Goal: Task Accomplishment & Management: Complete application form

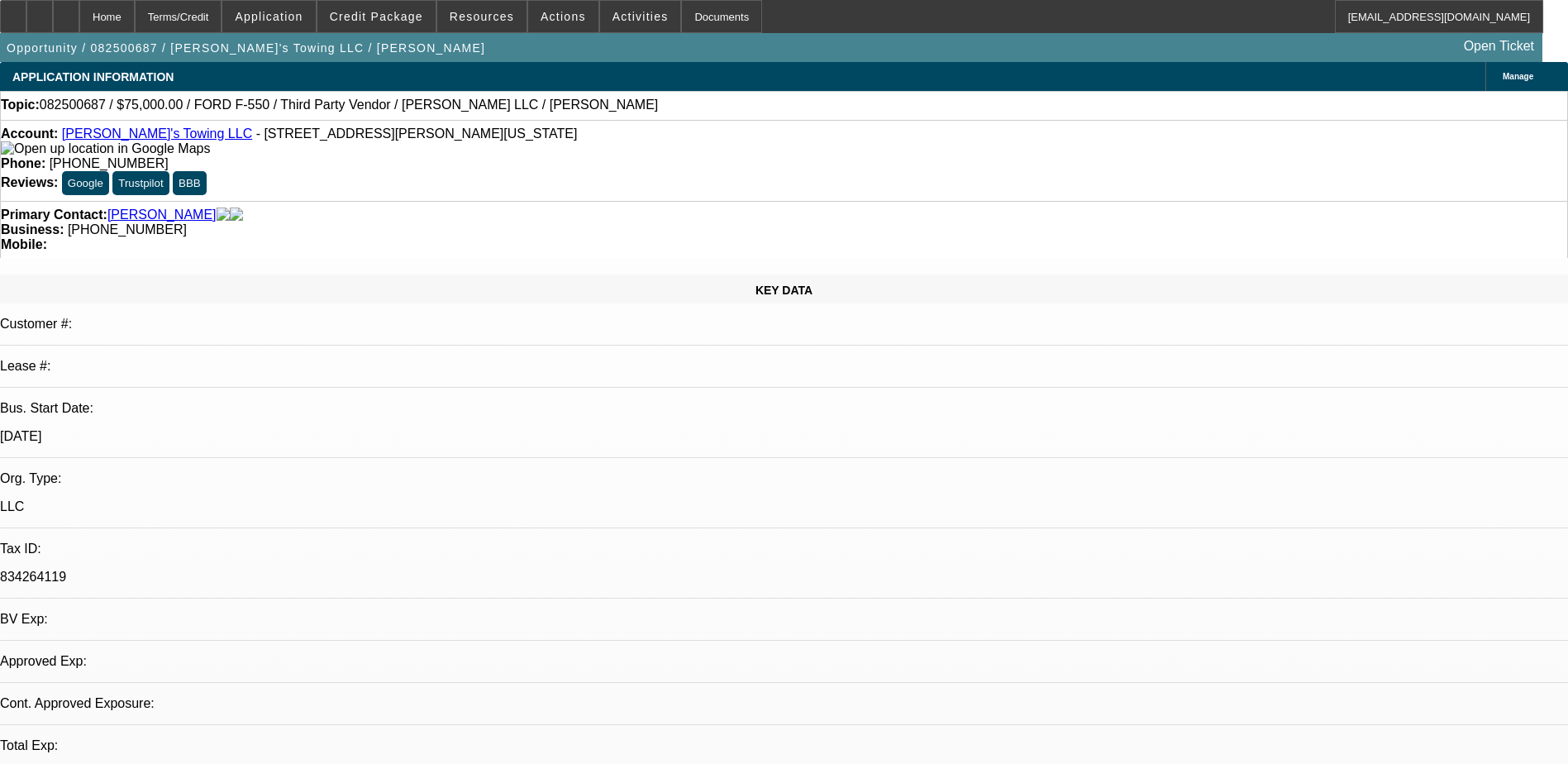
select select "0"
select select "2"
select select "0.1"
select select "1"
select select "2"
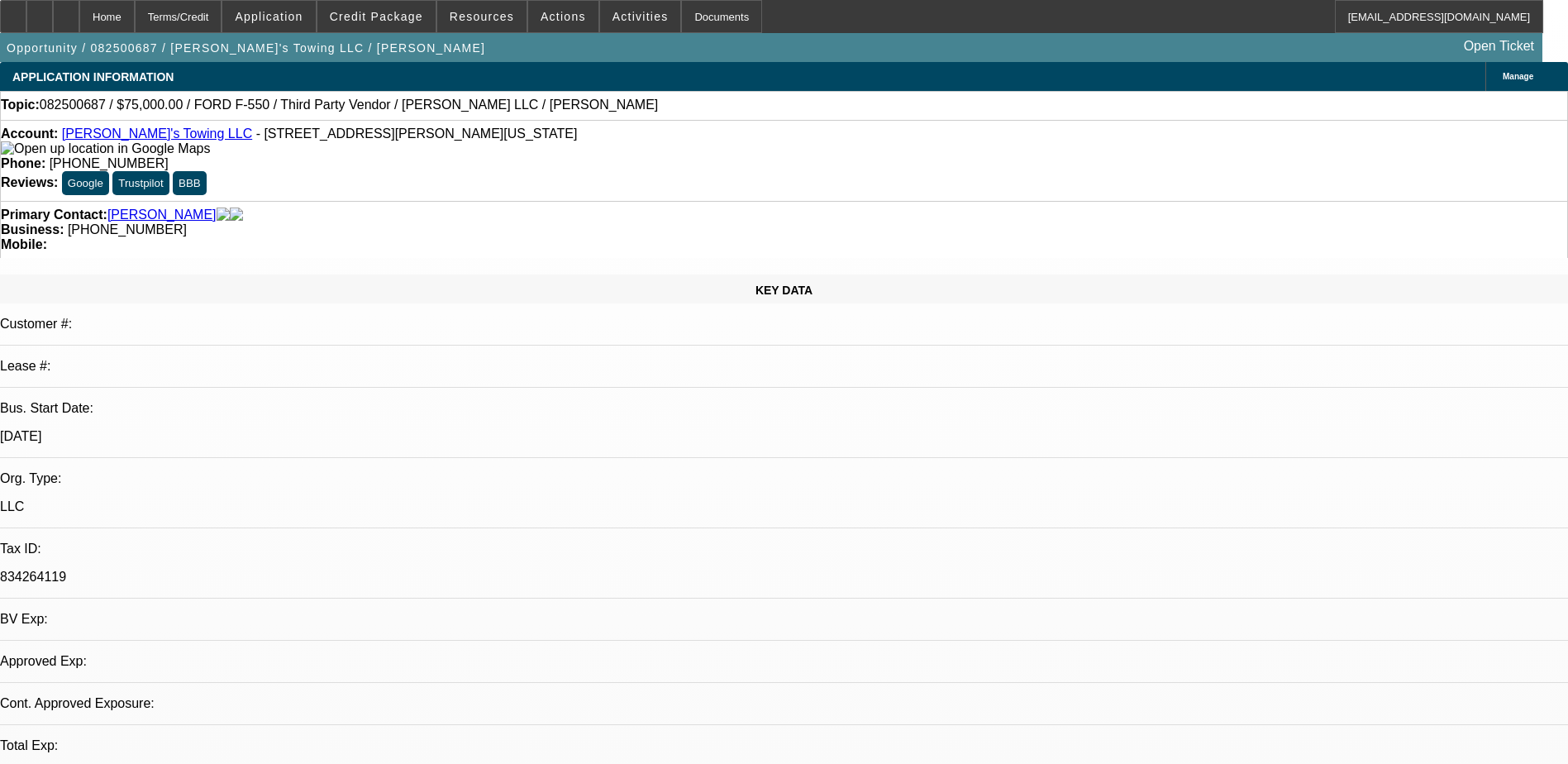
select select "4"
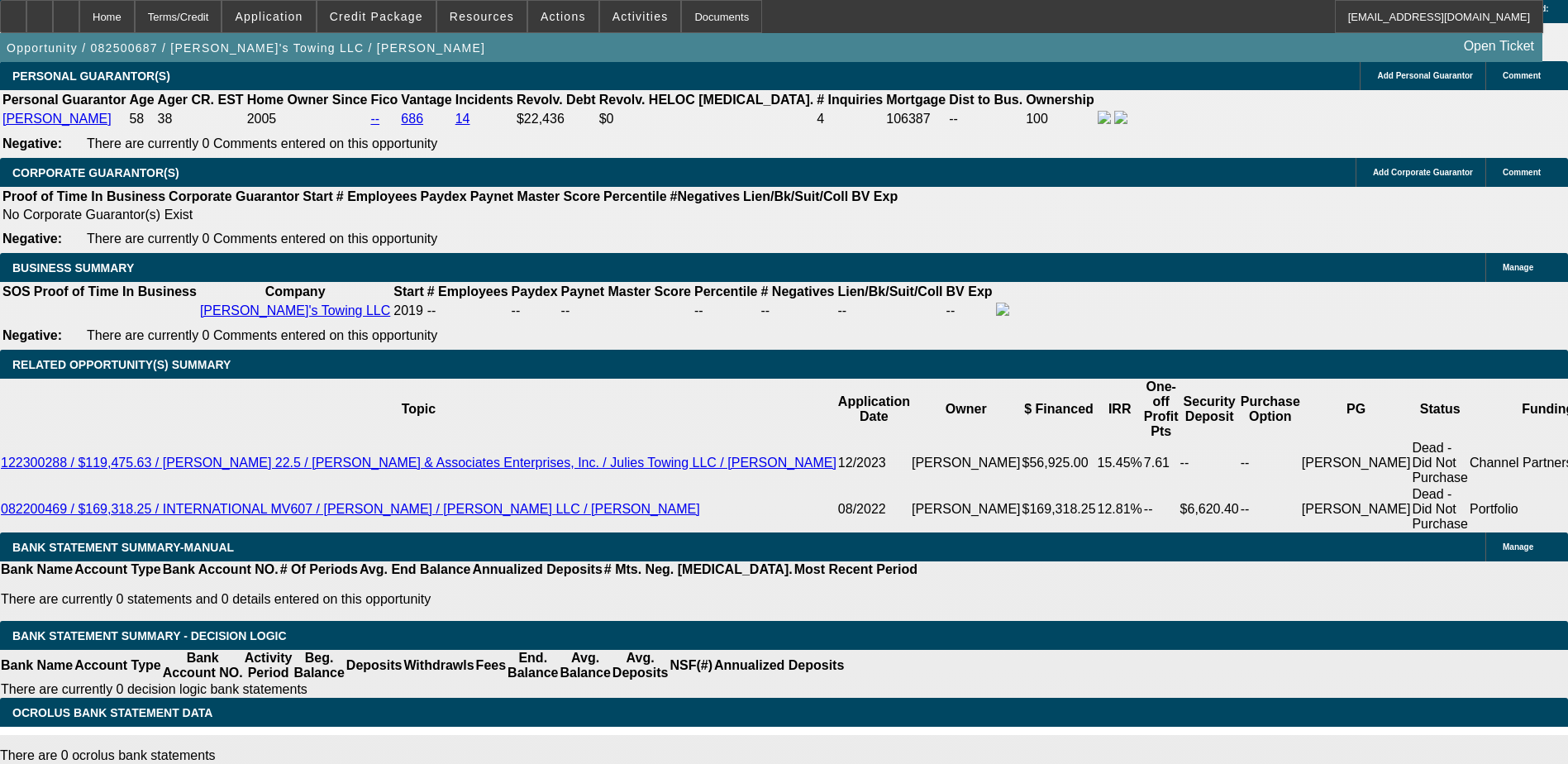
scroll to position [2396, 0]
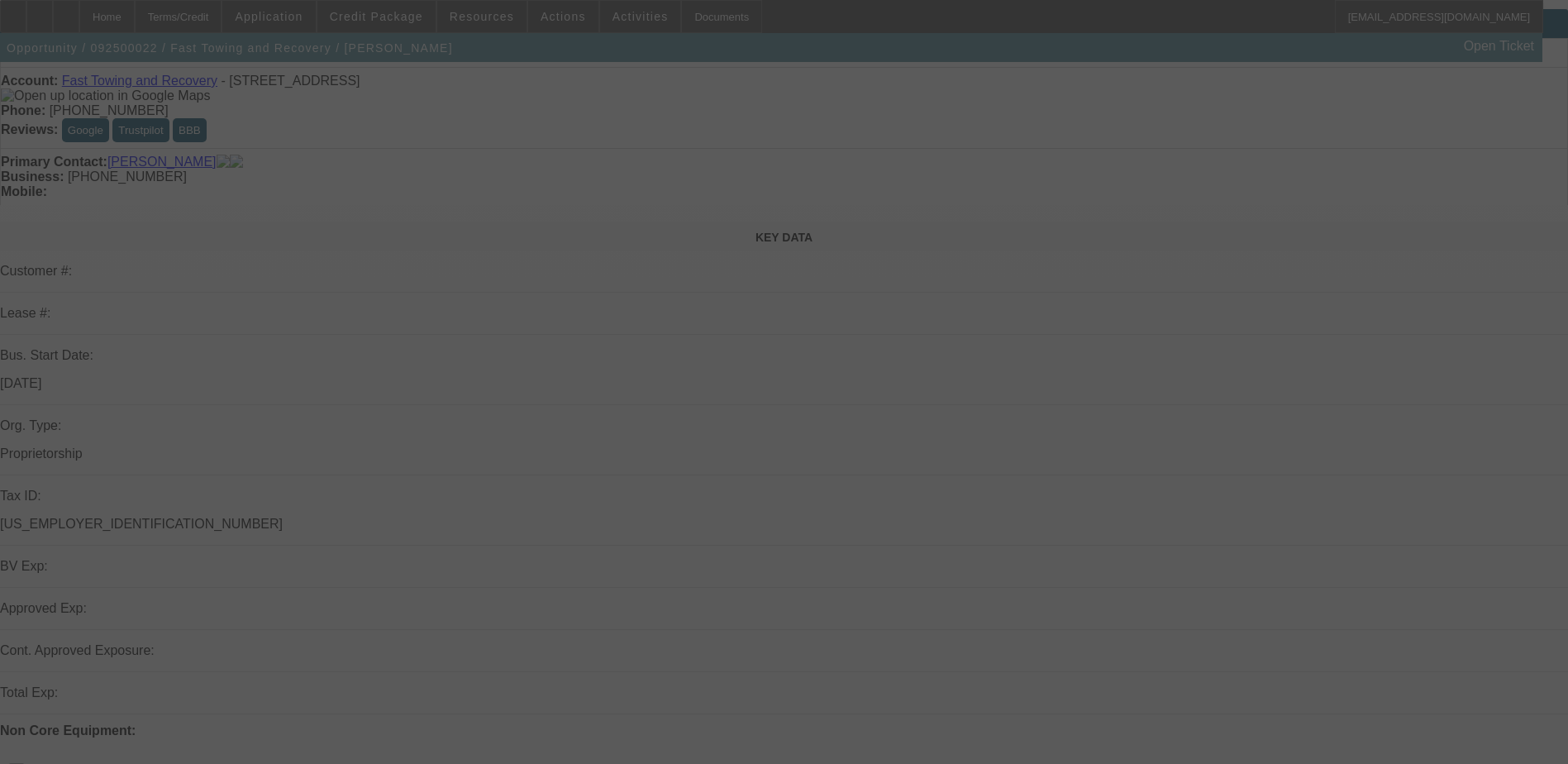
scroll to position [165, 0]
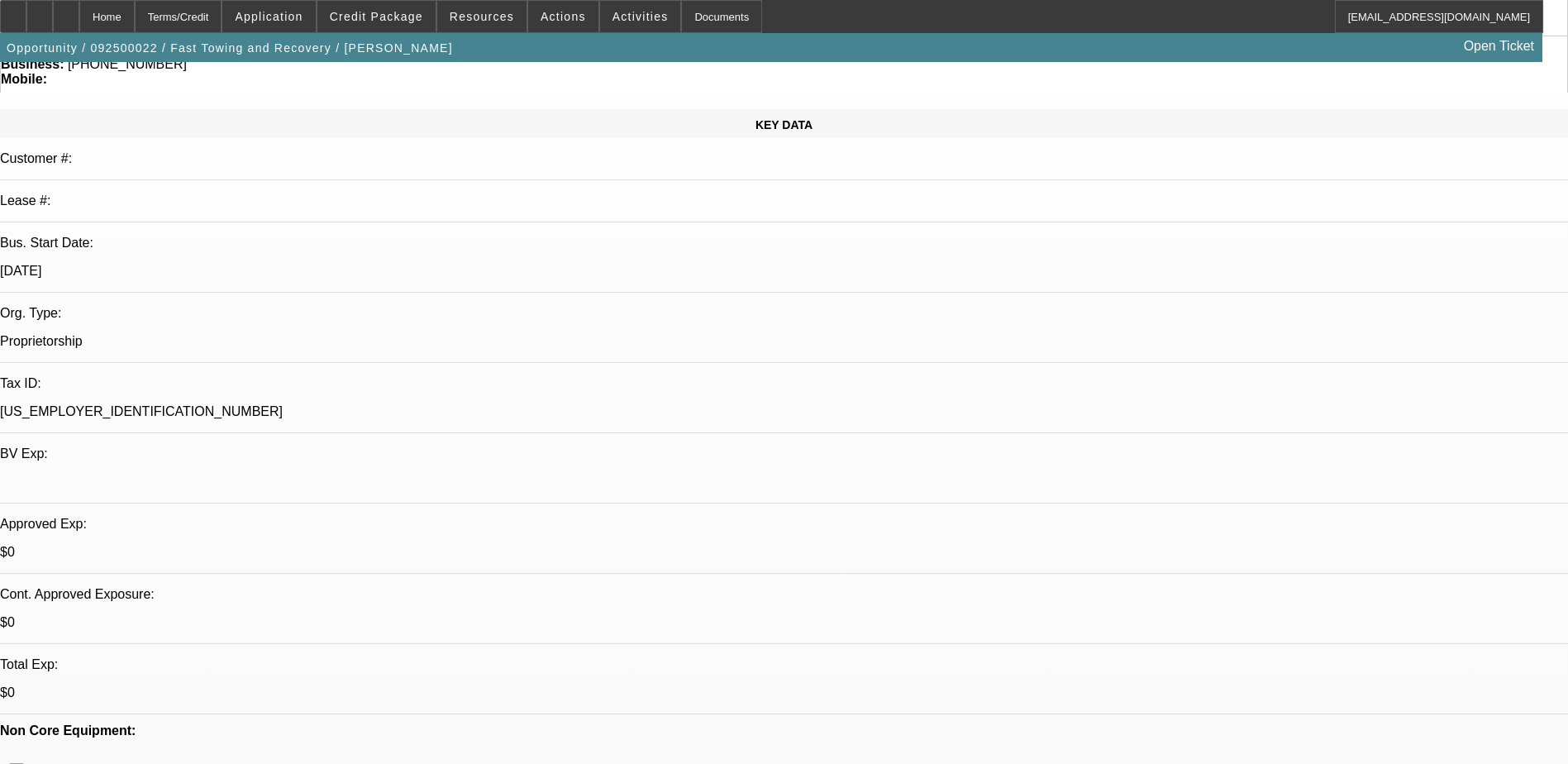
select select "0"
select select "0.1"
select select "0"
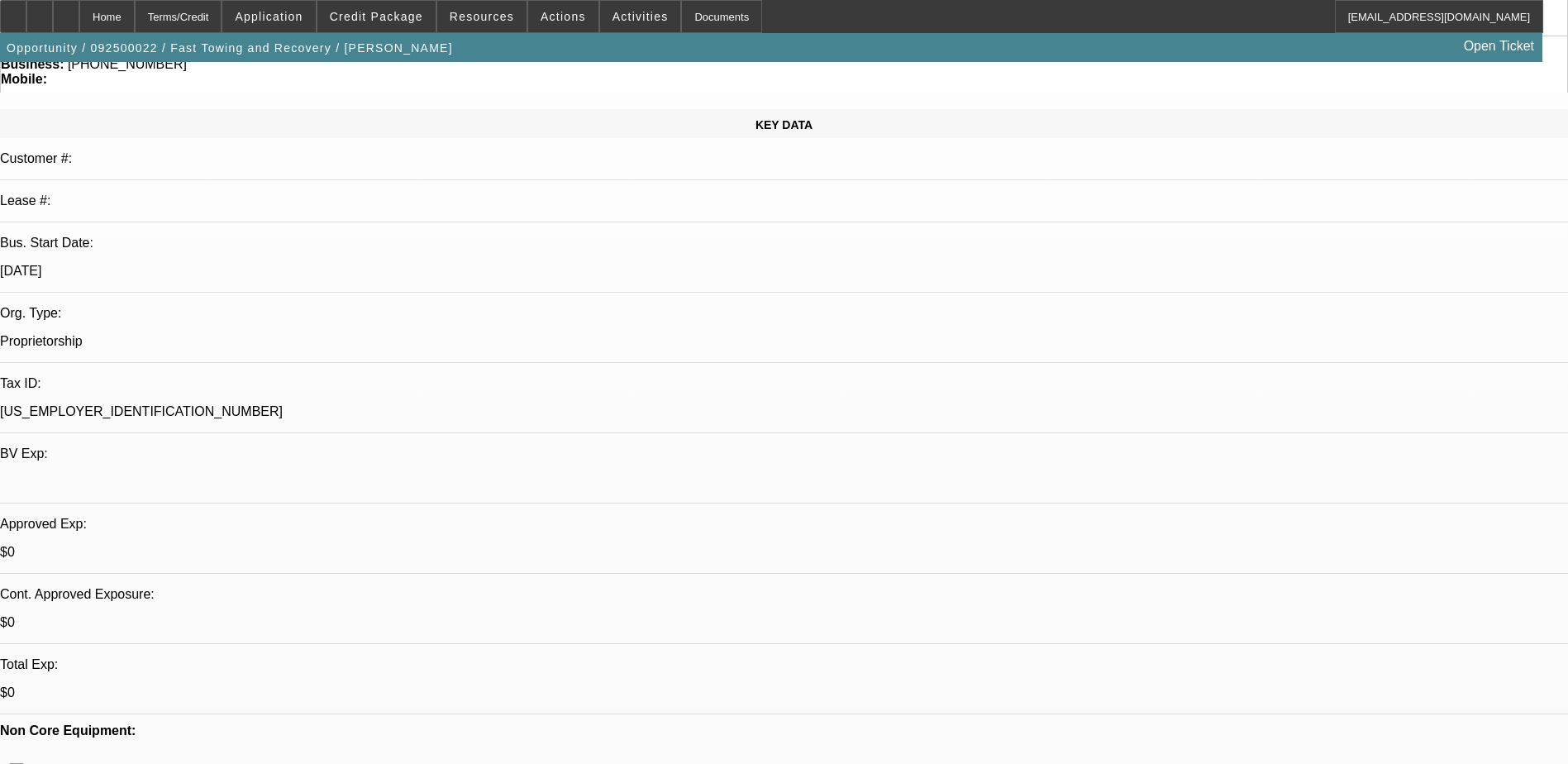
select select "0.1"
select select "0.2"
select select "2"
select select "0.1"
select select "1"
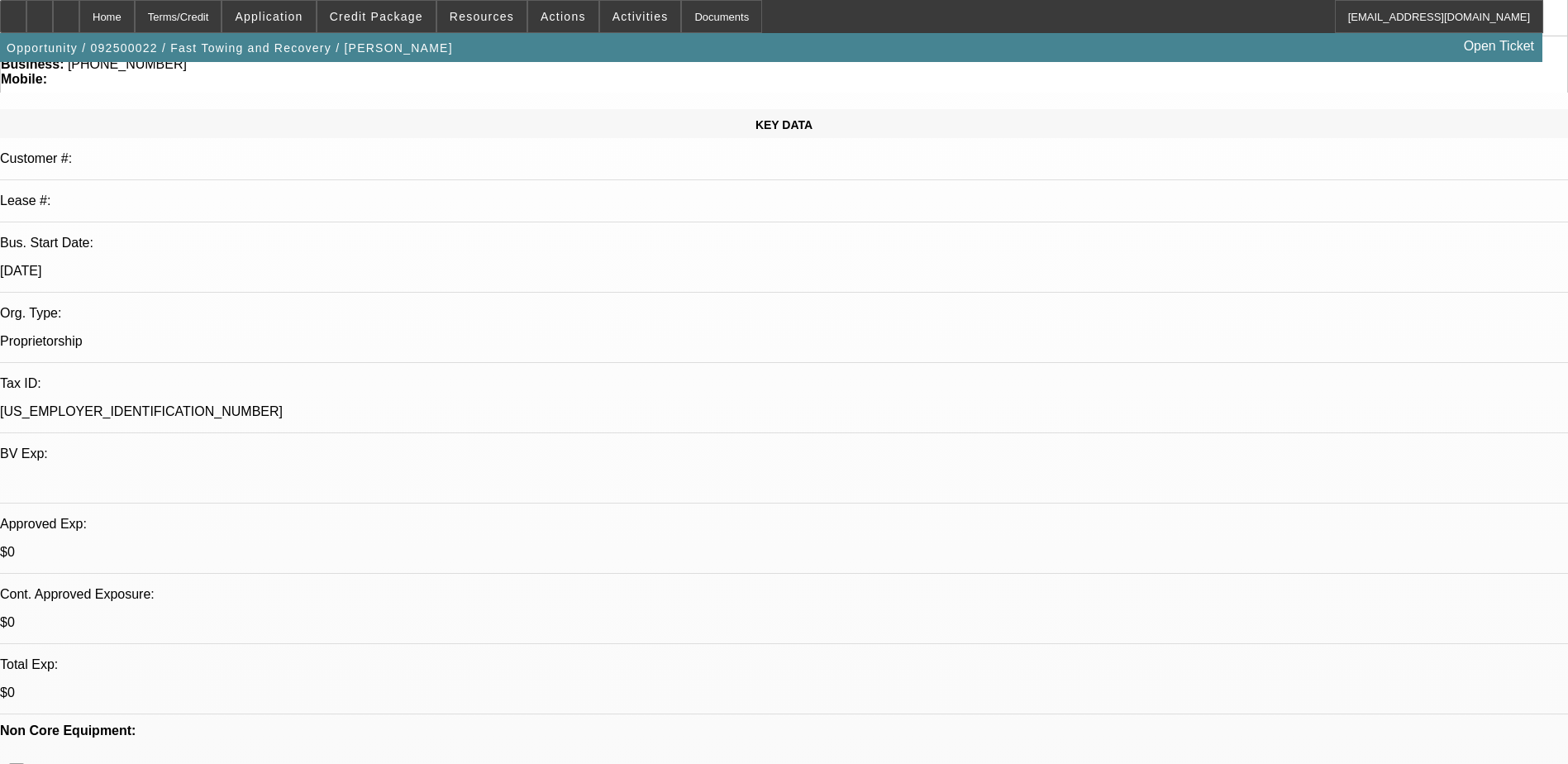
select select "1"
select select "4"
select select "1"
select select "4"
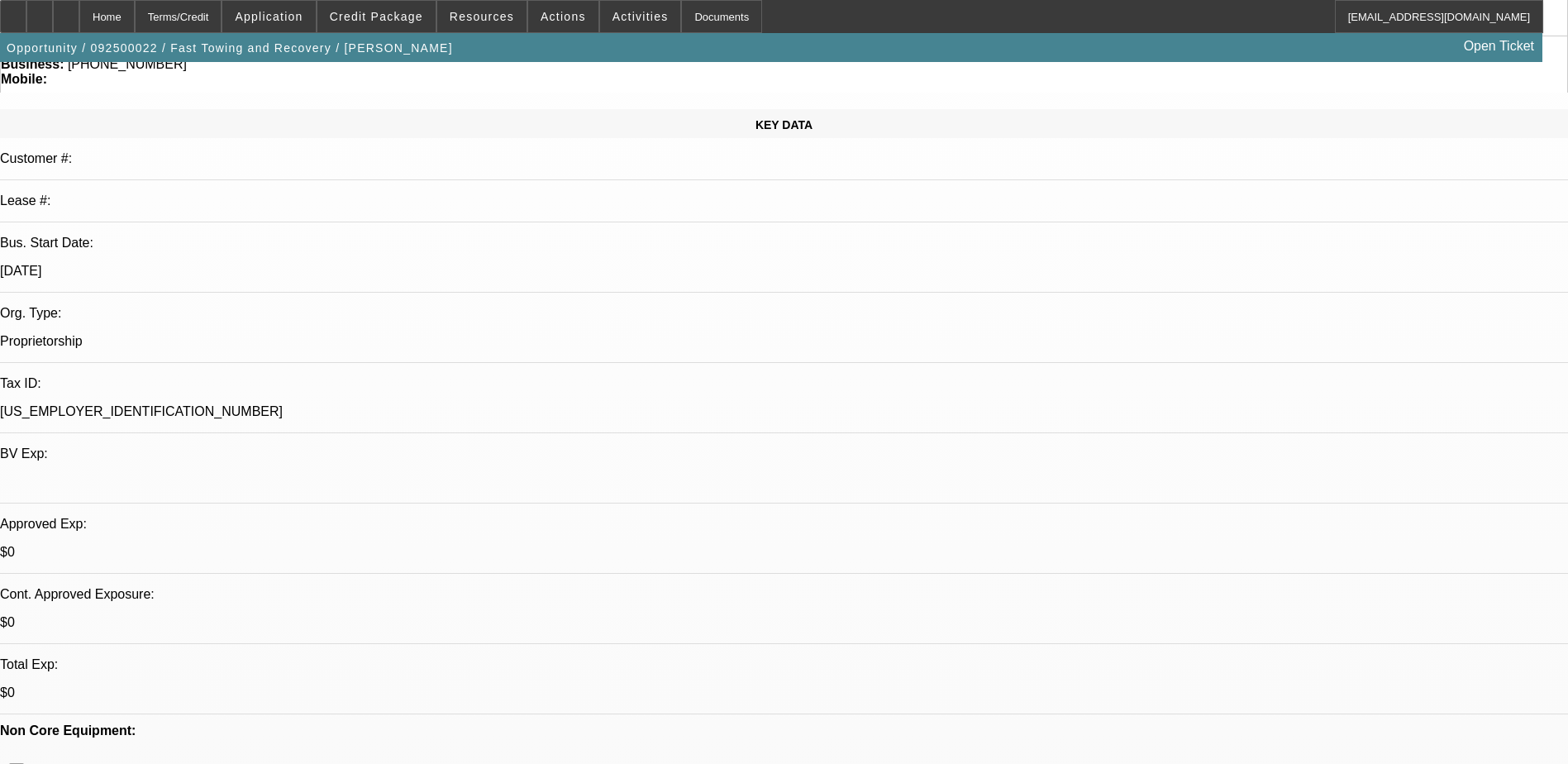
select select "1"
select select "2"
select select "4"
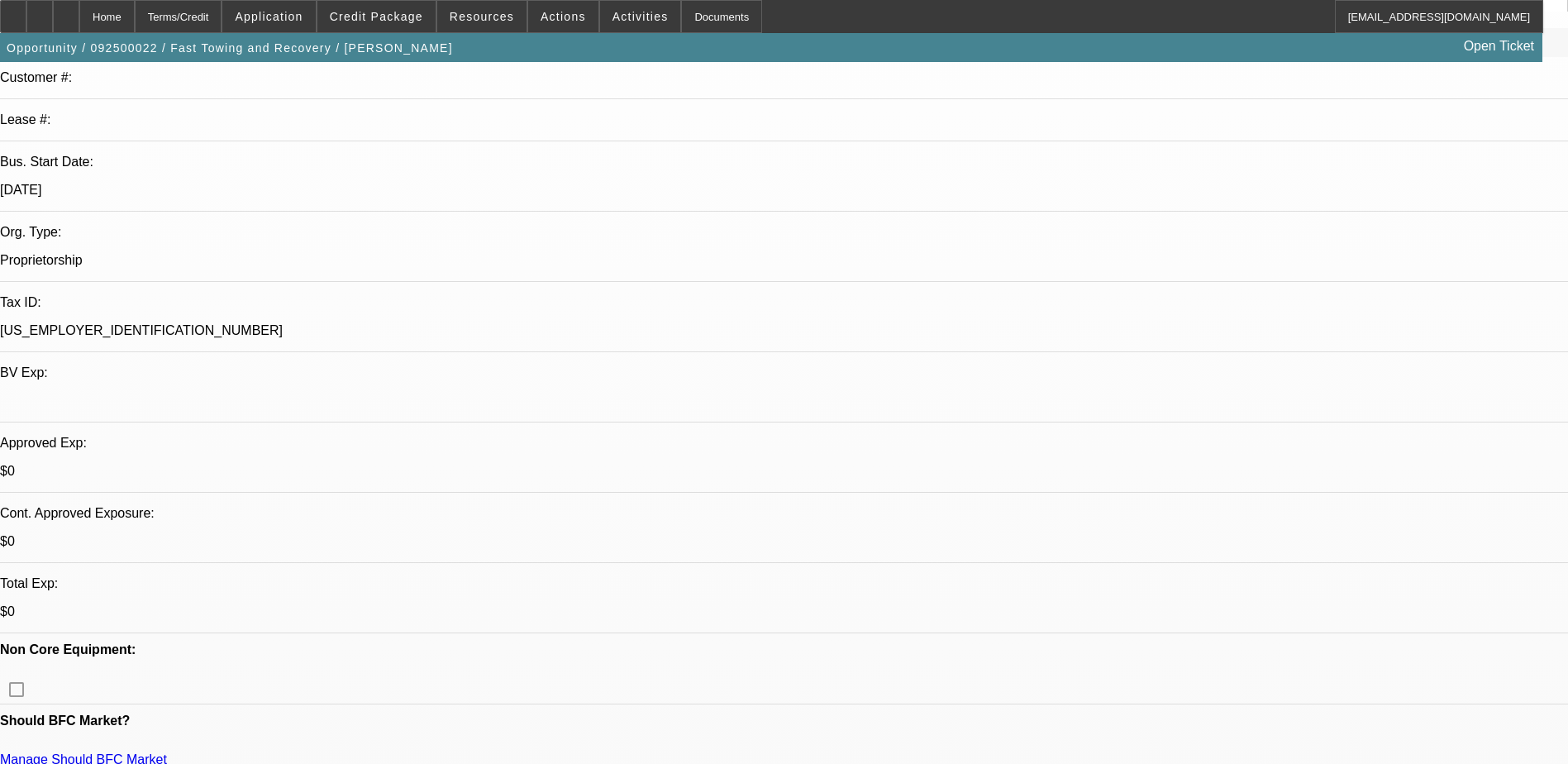
scroll to position [248, 0]
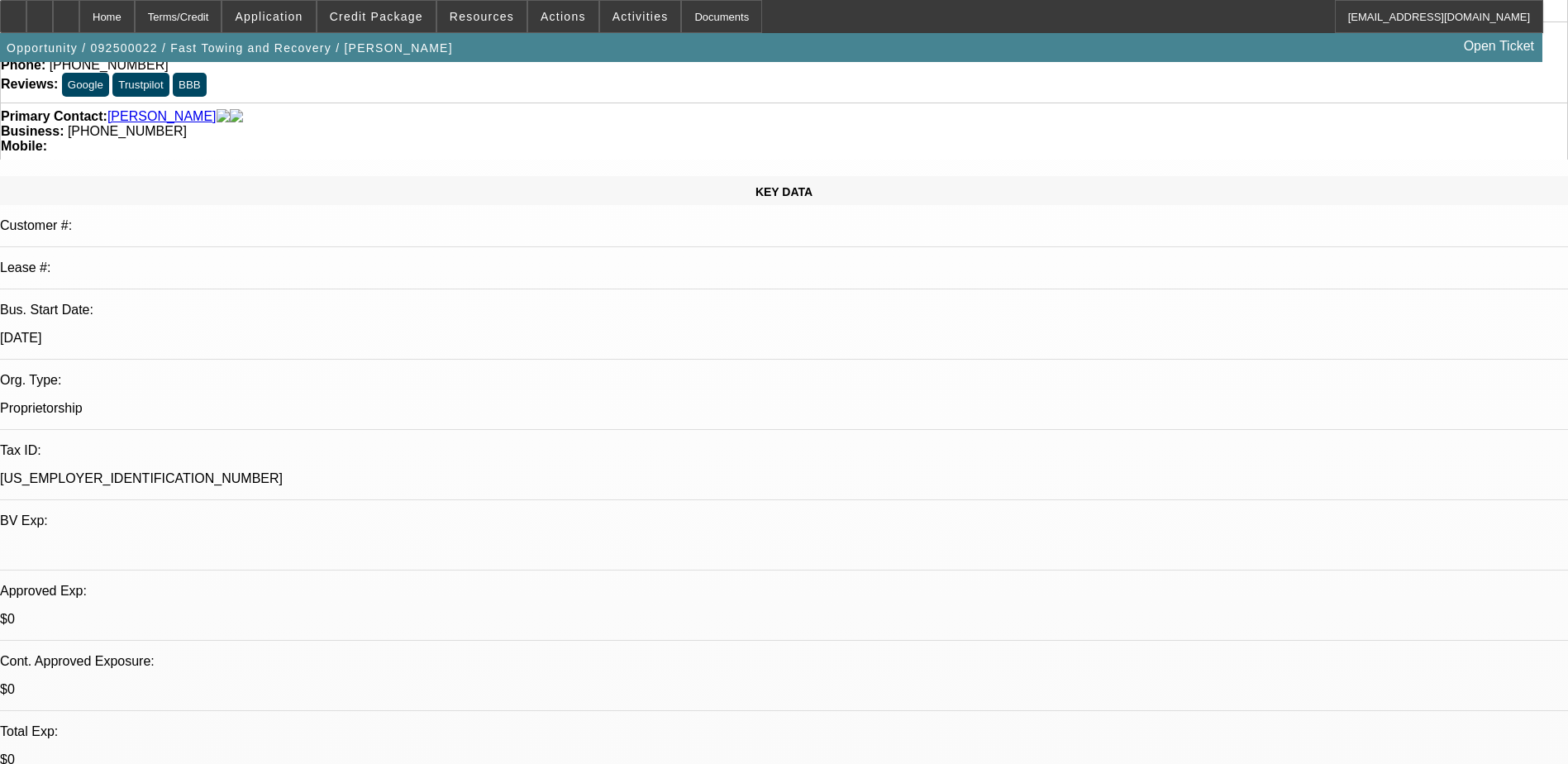
scroll to position [0, 0]
